Goal: Task Accomplishment & Management: Complete application form

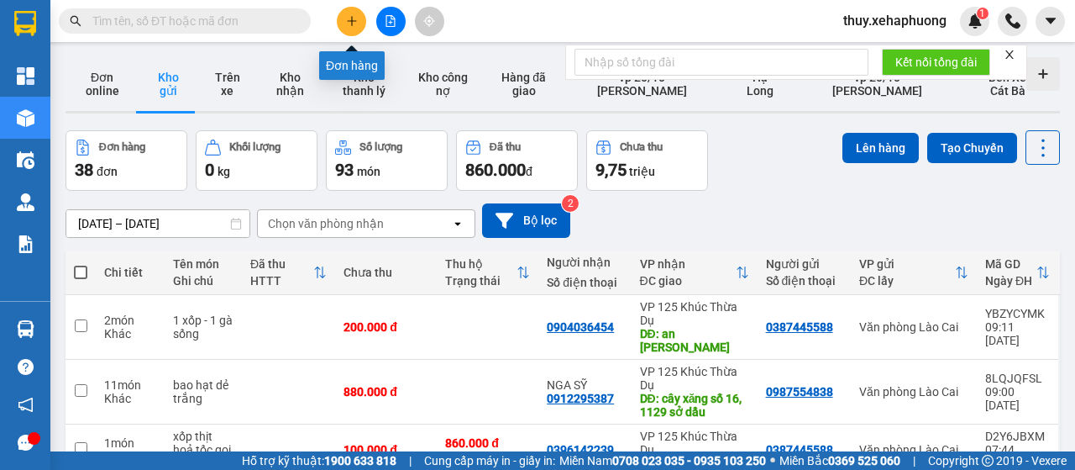
click at [353, 19] on icon "plus" at bounding box center [352, 21] width 12 height 12
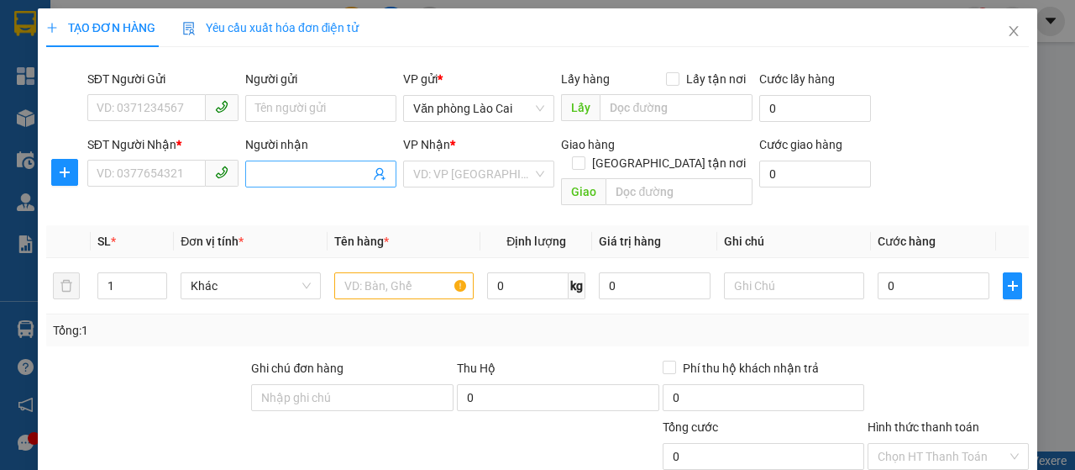
click at [286, 177] on input "Người nhận" at bounding box center [312, 174] width 114 height 18
type input "chị huyền hoa"
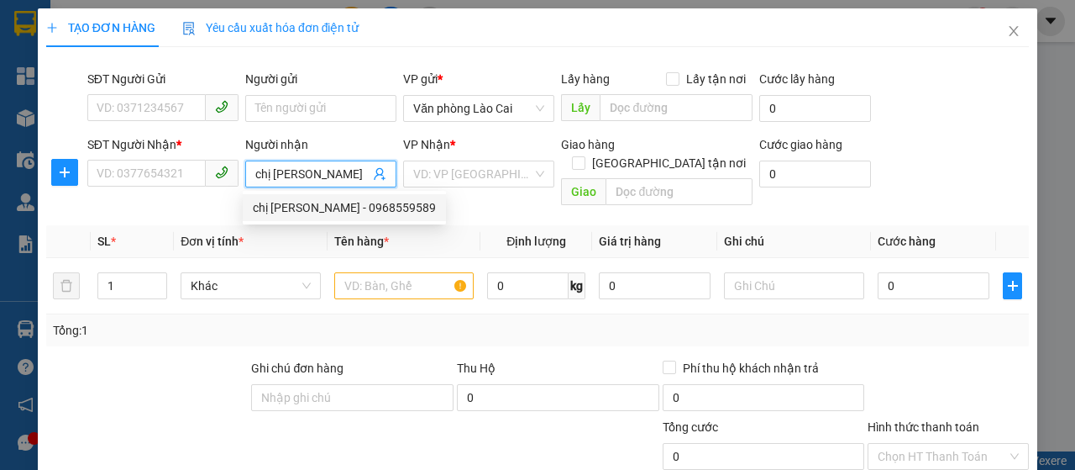
click at [299, 206] on div "chị huyền hoa - 0968559589" at bounding box center [344, 207] width 183 height 18
type input "0968559589"
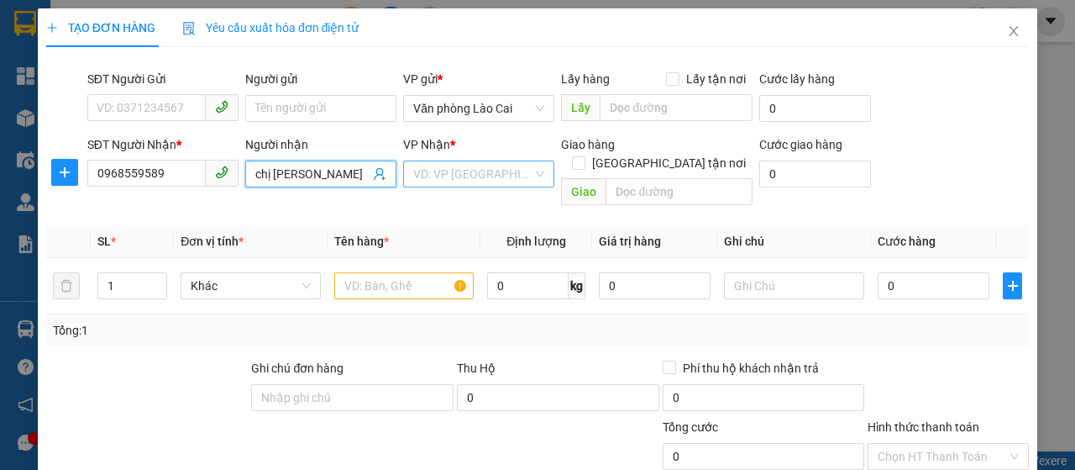
type input "chị huyền hoa"
click at [487, 167] on input "search" at bounding box center [472, 173] width 119 height 25
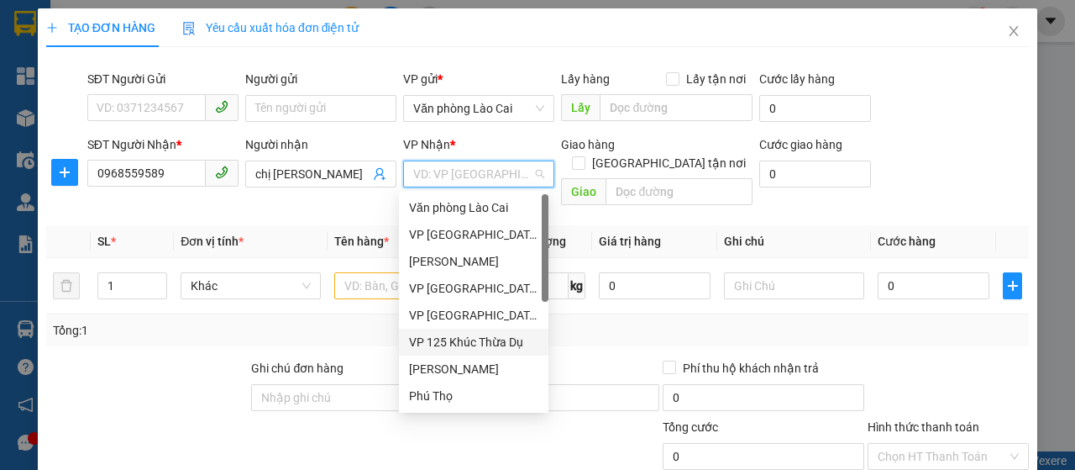
click at [494, 341] on div "VP 125 Khúc Thừa Dụ" at bounding box center [473, 342] width 129 height 18
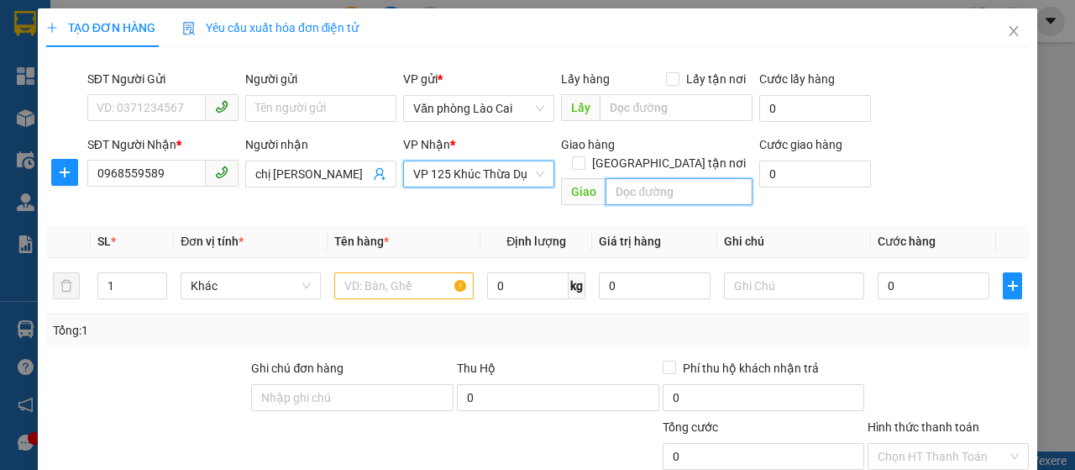
drag, startPoint x: 614, startPoint y: 179, endPoint x: 602, endPoint y: 181, distance: 11.9
click at [615, 178] on input "text" at bounding box center [679, 191] width 146 height 27
type input "vp 125A"
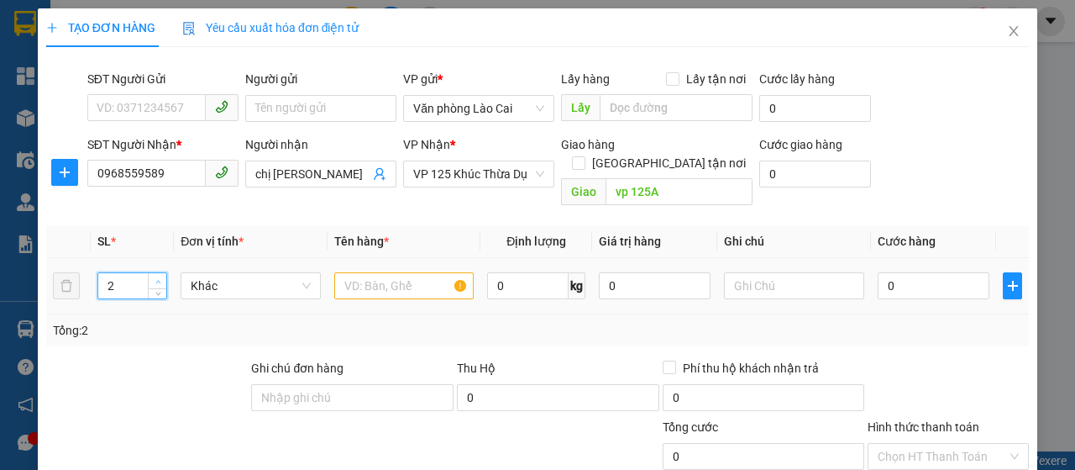
click at [153, 276] on span "up" at bounding box center [158, 281] width 10 height 10
type input "4"
click at [153, 276] on span "up" at bounding box center [158, 281] width 10 height 10
click at [369, 272] on input "text" at bounding box center [404, 285] width 140 height 27
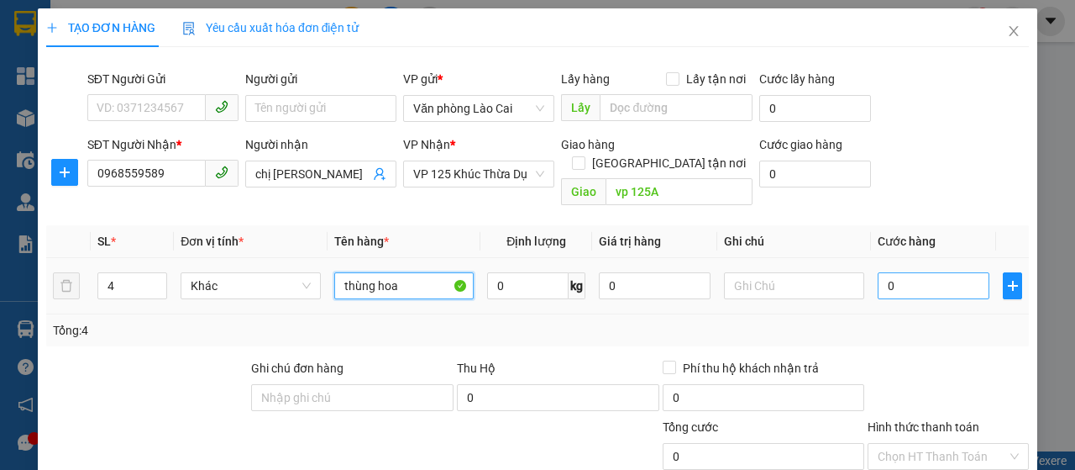
type input "thùng hoa"
click at [878, 272] on input "0" at bounding box center [934, 285] width 112 height 27
type input "30"
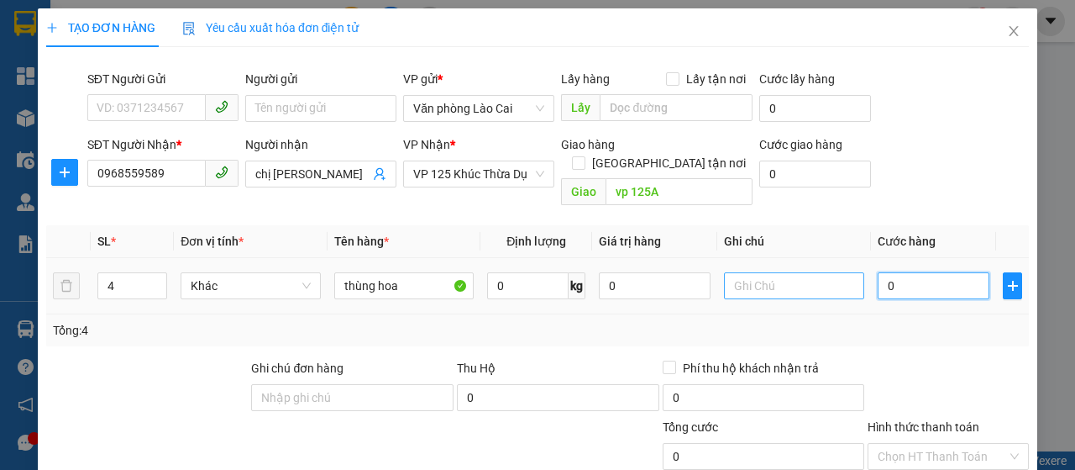
type input "30"
type input "320"
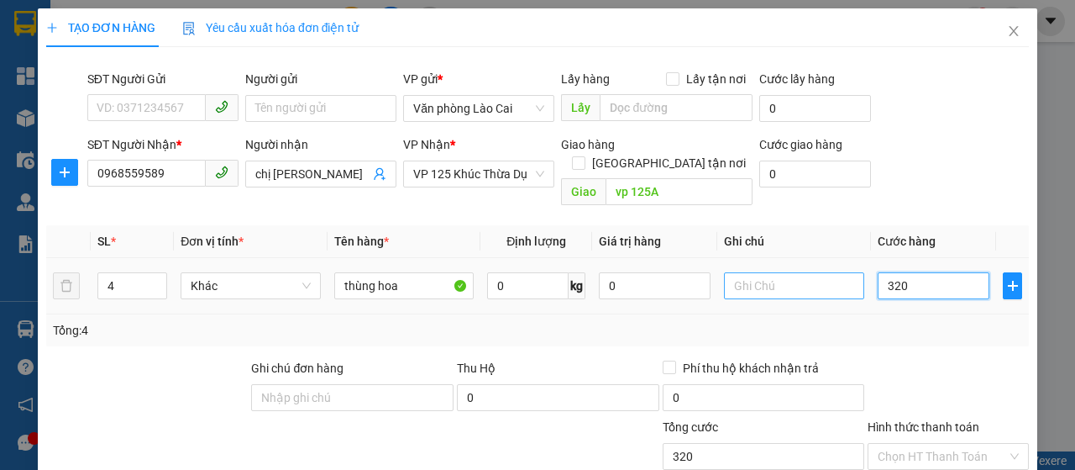
type input "3.200"
type input "32.000"
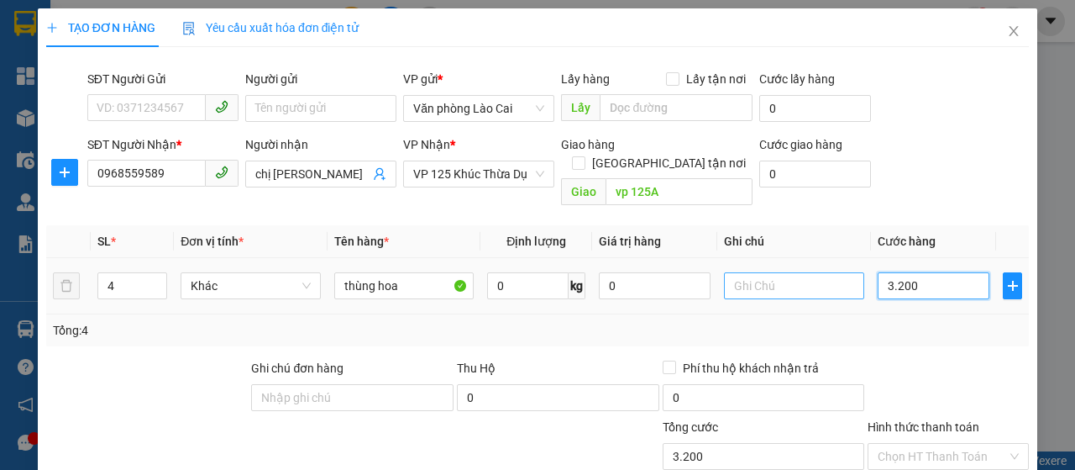
type input "32.000"
type input "320.000"
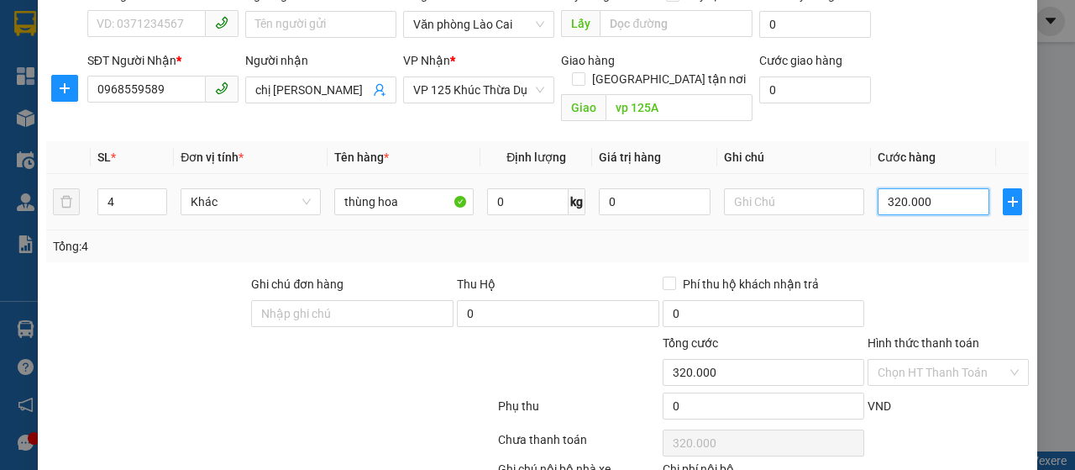
scroll to position [168, 0]
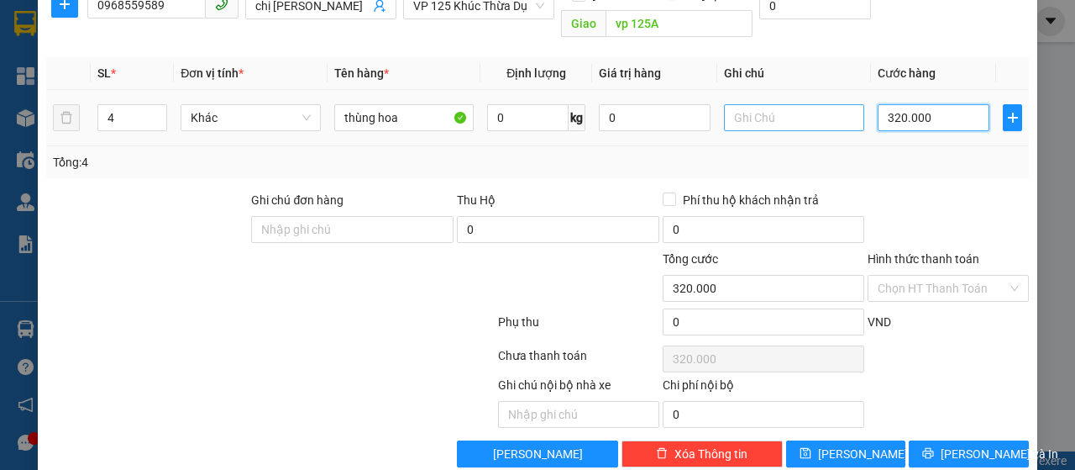
type input "320.000"
click at [752, 104] on input "text" at bounding box center [794, 117] width 140 height 27
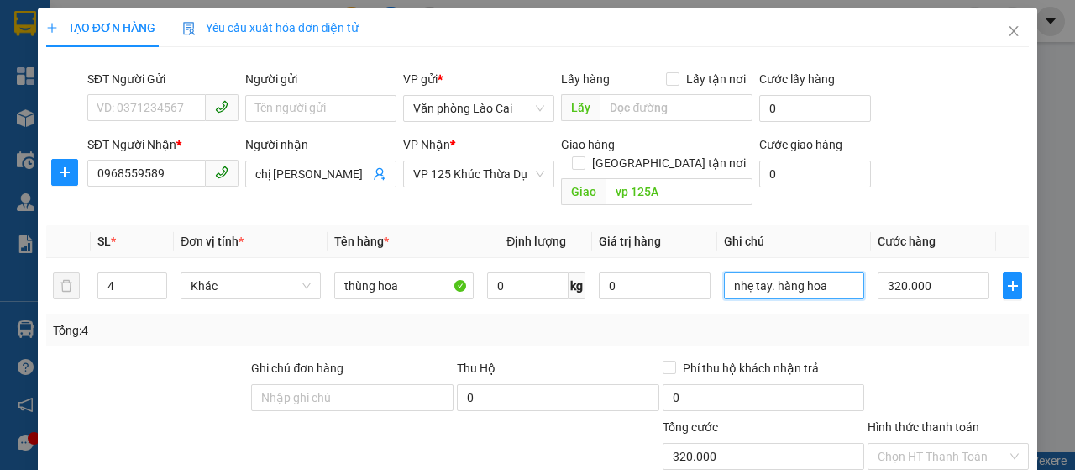
scroll to position [178, 0]
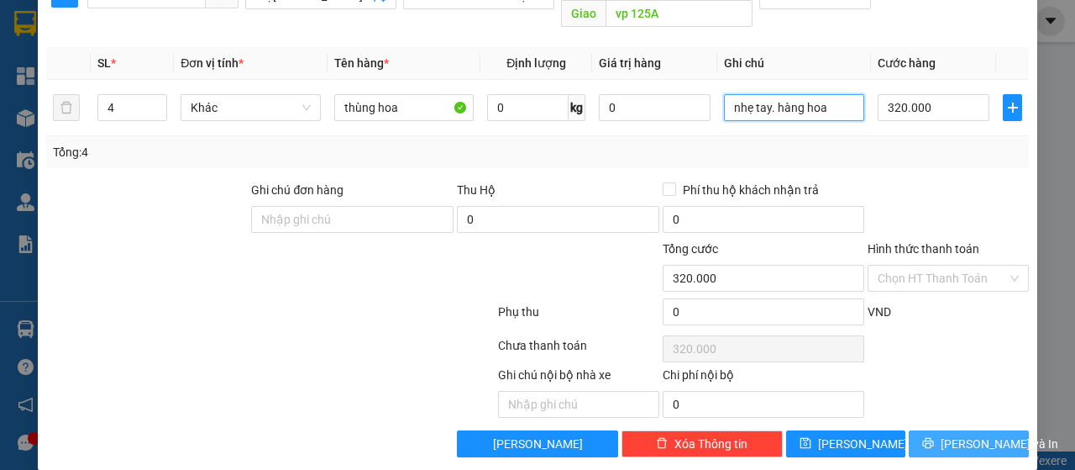
type input "nhẹ tay. hàng hoa"
click at [943, 434] on span "Lưu và In" at bounding box center [1000, 443] width 118 height 18
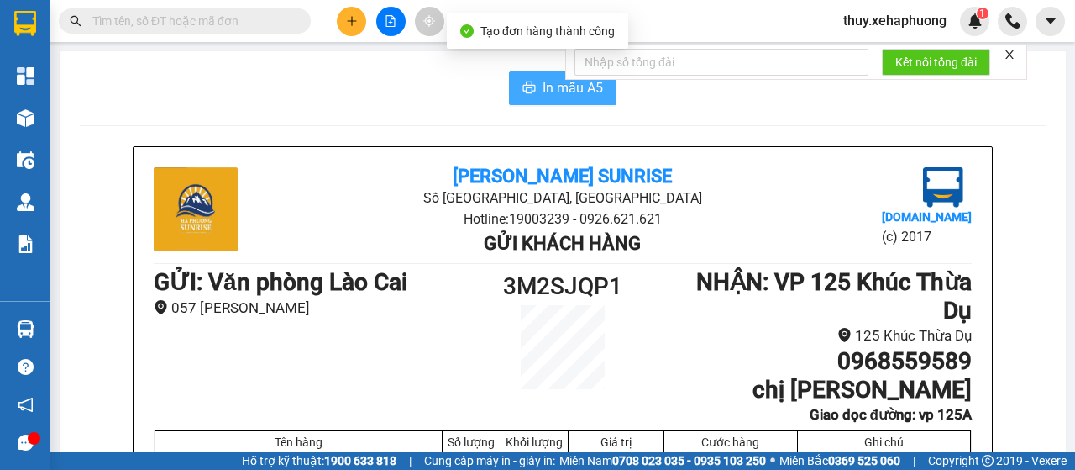
click at [543, 80] on span "In mẫu A5" at bounding box center [573, 87] width 60 height 21
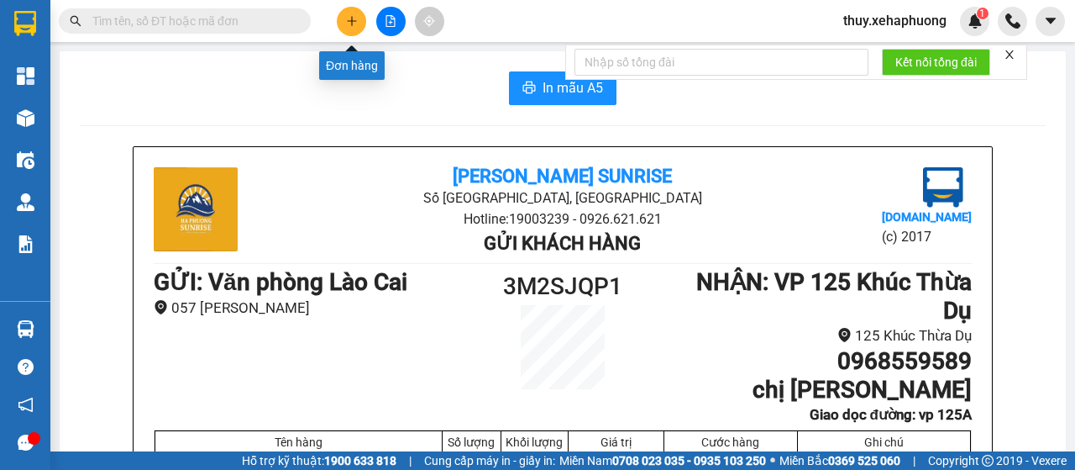
click at [345, 11] on button at bounding box center [351, 21] width 29 height 29
